Goal: Transaction & Acquisition: Register for event/course

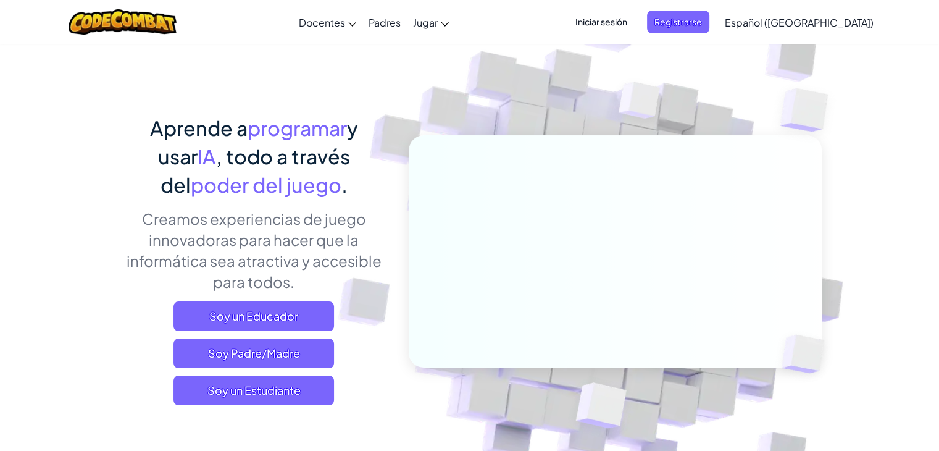
scroll to position [62, 0]
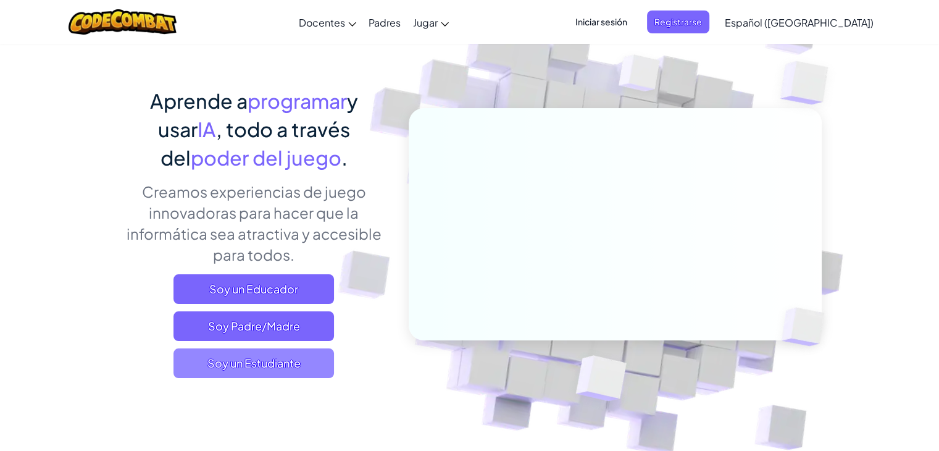
click at [262, 366] on span "Soy un Estudiante" at bounding box center [253, 363] width 161 height 30
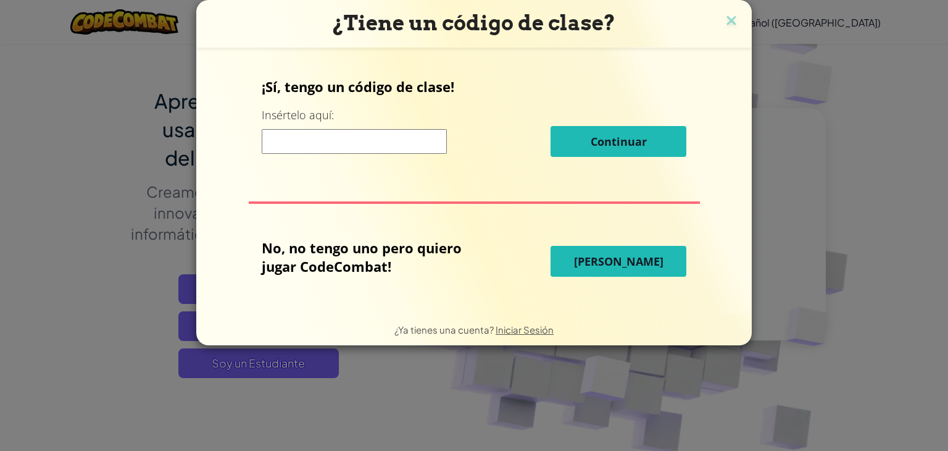
click at [422, 148] on input at bounding box center [354, 141] width 185 height 25
click at [407, 153] on input at bounding box center [354, 141] width 185 height 25
click at [153, 207] on div "¿Tiene un código de clase? ¡Sí, tengo un código de clase! Insértelo aquí: Conti…" at bounding box center [474, 225] width 948 height 451
click at [171, 220] on div "¿Tiene un código de clase? ¡Sí, tengo un código de clase! Insértelo aquí: Conti…" at bounding box center [474, 225] width 948 height 451
click at [735, 23] on img at bounding box center [732, 21] width 16 height 19
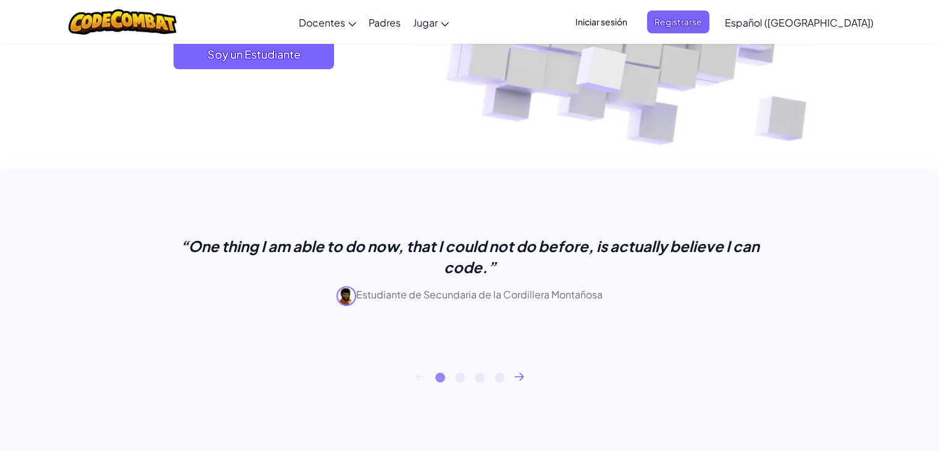
scroll to position [617, 0]
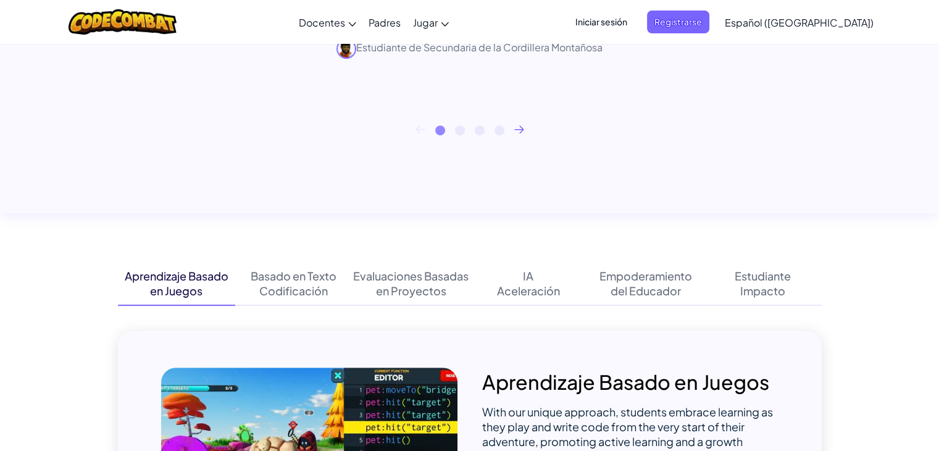
click at [627, 19] on span "Iniciar sesión" at bounding box center [601, 21] width 67 height 23
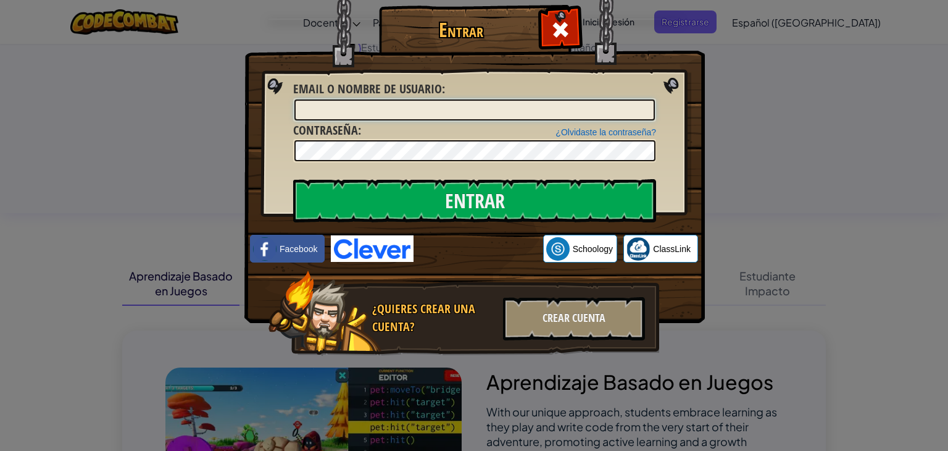
click at [396, 114] on input "Email o Nombre de usuario :" at bounding box center [475, 109] width 361 height 21
click at [704, 51] on img at bounding box center [475, 143] width 461 height 359
click at [567, 35] on span at bounding box center [561, 30] width 20 height 20
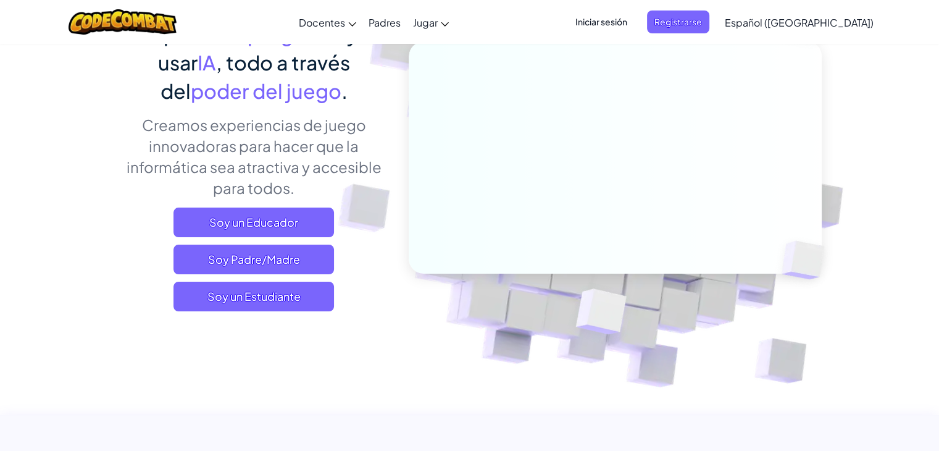
scroll to position [123, 0]
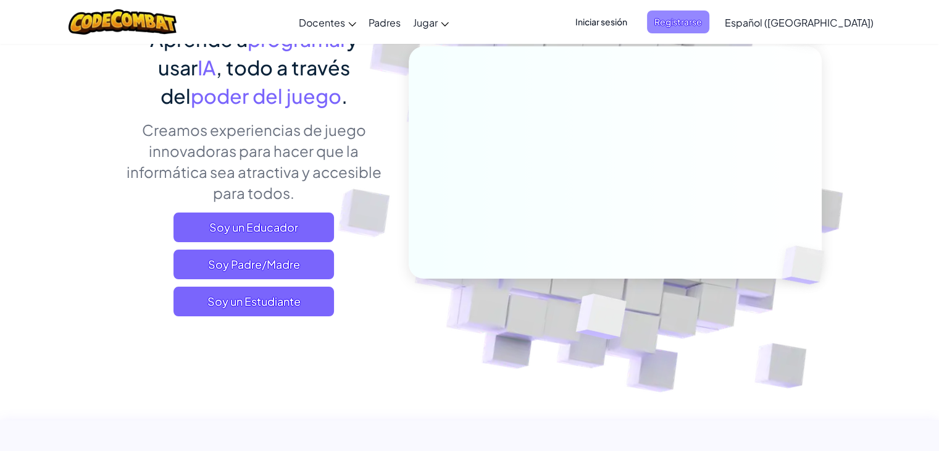
click at [709, 23] on span "Registrarse" at bounding box center [678, 21] width 62 height 23
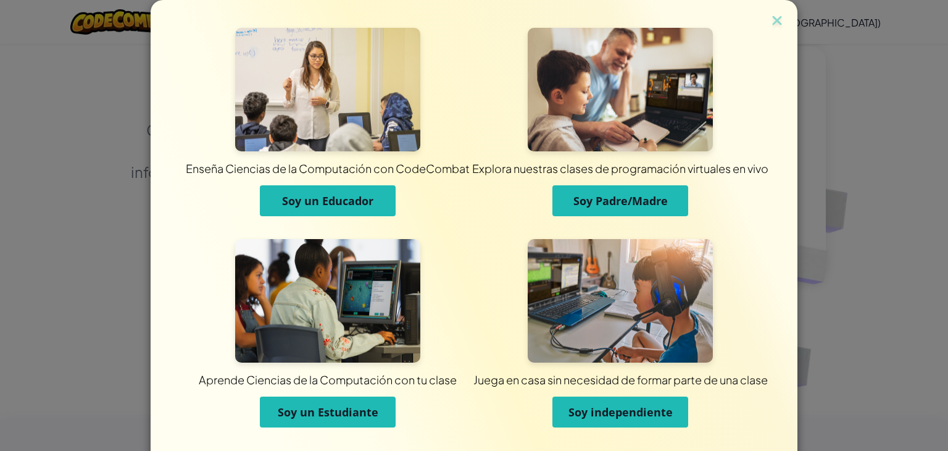
click at [884, 249] on div "Enseña Ciencias de la Computación con CodeCombat Soy un Educador Explora nuestr…" at bounding box center [474, 225] width 948 height 451
drag, startPoint x: 772, startPoint y: 25, endPoint x: 753, endPoint y: 44, distance: 27.1
click at [772, 24] on img at bounding box center [777, 21] width 16 height 19
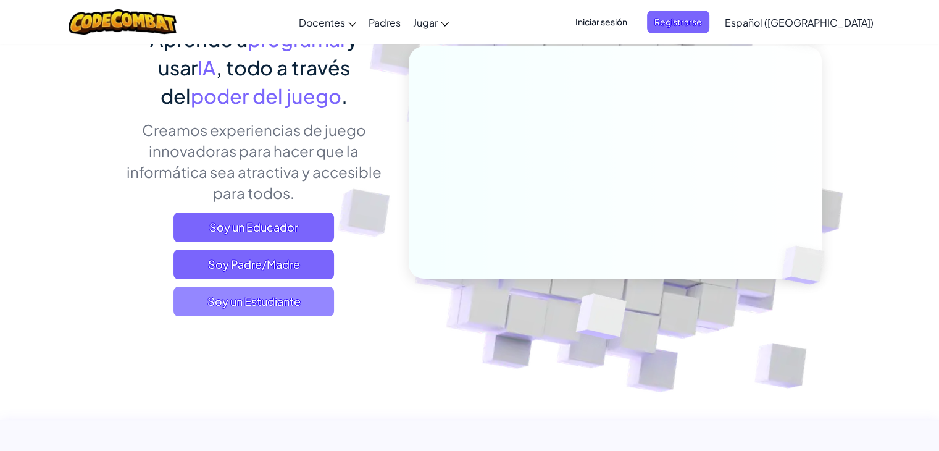
click at [285, 288] on span "Soy un Estudiante" at bounding box center [253, 301] width 161 height 30
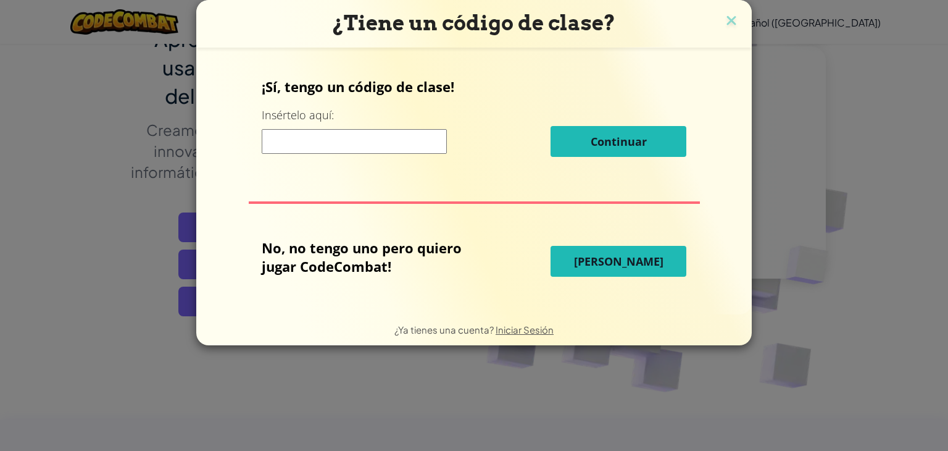
click at [405, 153] on input at bounding box center [354, 141] width 185 height 25
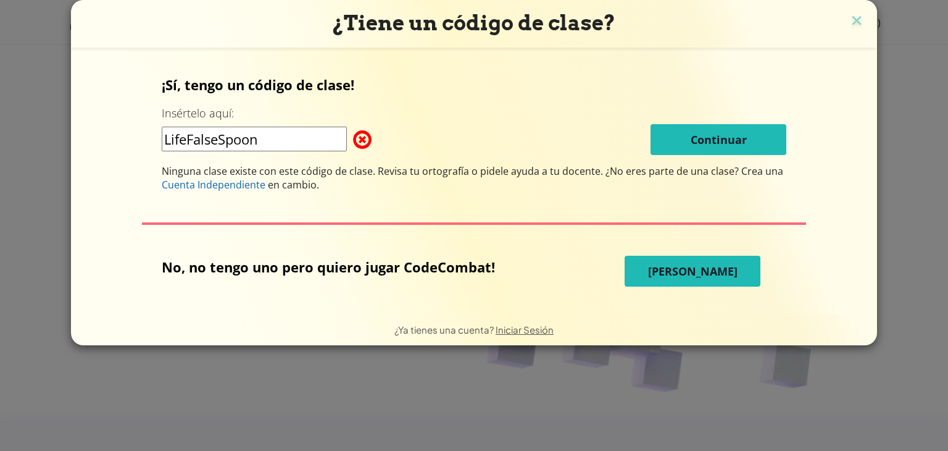
click at [262, 149] on input "LifeFalseSpoon" at bounding box center [254, 139] width 185 height 25
type input "LifeFalseSpoon"
click at [324, 127] on input "LifeFalseSpoon" at bounding box center [254, 139] width 185 height 25
